Goal: Use online tool/utility: Utilize a website feature to perform a specific function

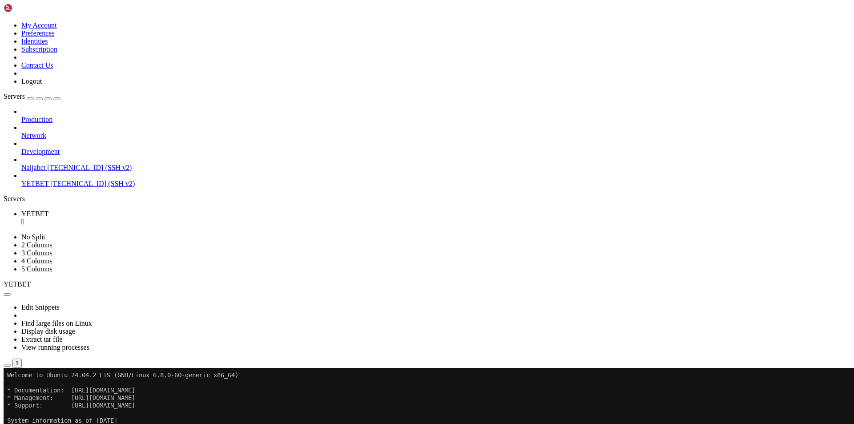
scroll to position [7795, 0]
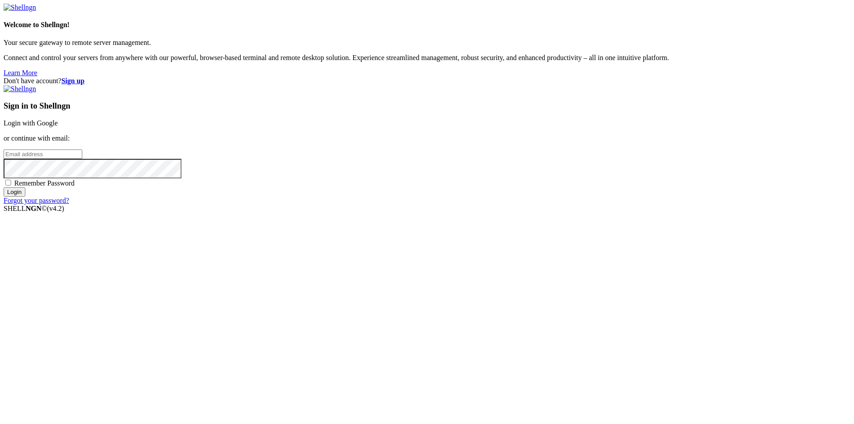
click at [58, 127] on link "Login with Google" at bounding box center [31, 123] width 54 height 8
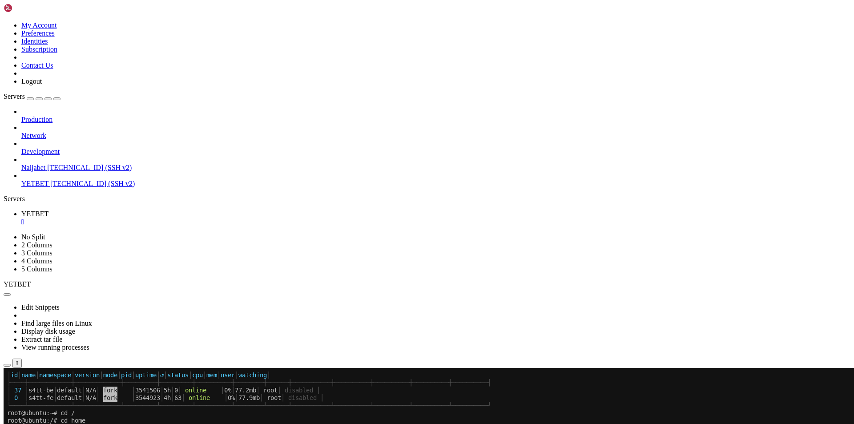
scroll to position [8029, 0]
drag, startPoint x: 476, startPoint y: 150, endPoint x: 375, endPoint y: 127, distance: 103.6
click at [39, 393] on button "Reconnect" at bounding box center [22, 397] width 36 height 9
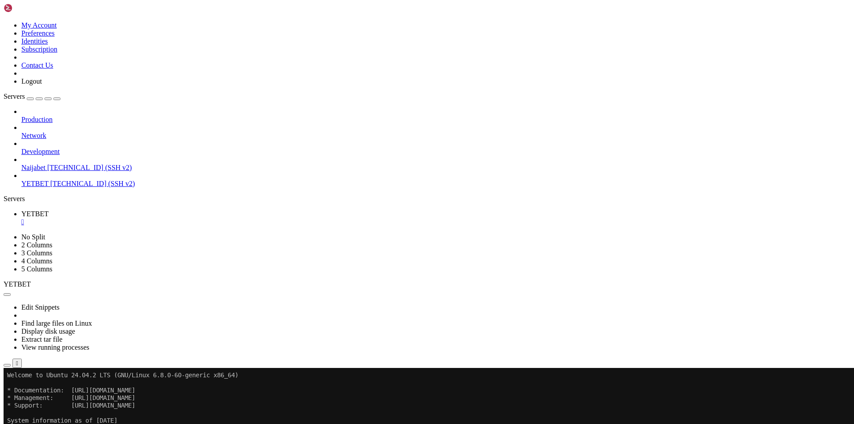
click at [39, 393] on button "Reconnect" at bounding box center [22, 397] width 36 height 9
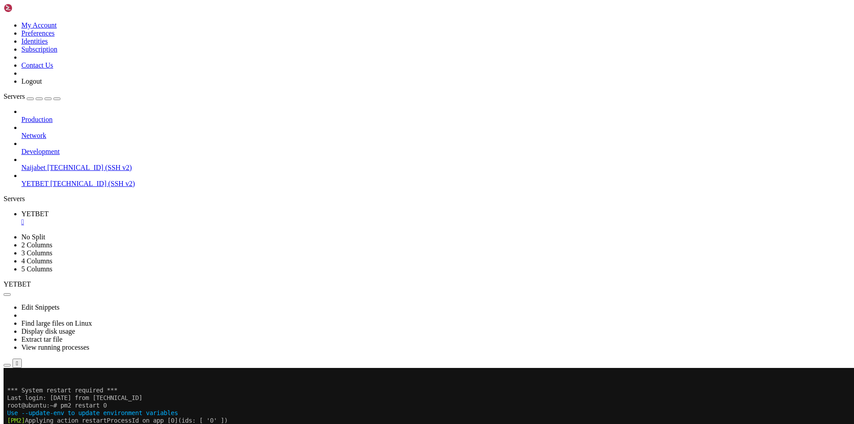
scroll to position [8611, 0]
